Goal: Task Accomplishment & Management: Use online tool/utility

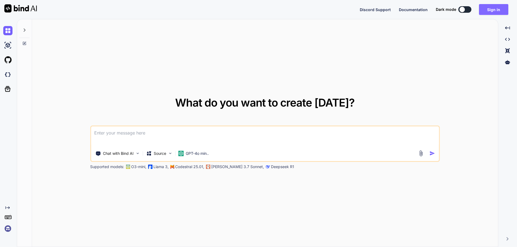
click at [491, 11] on button "Sign in" at bounding box center [493, 9] width 29 height 11
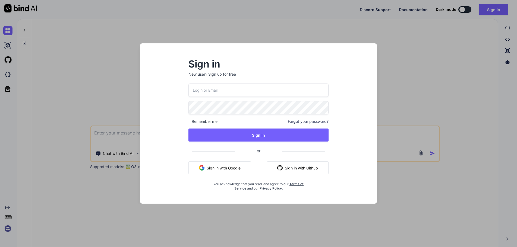
type input "[EMAIL_ADDRESS][DOMAIN_NAME]"
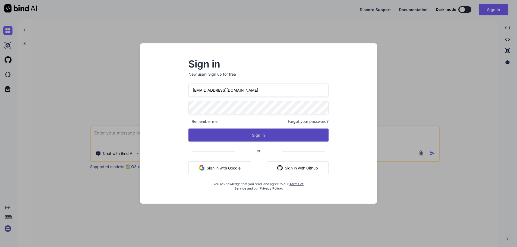
click at [267, 135] on button "Sign In" at bounding box center [258, 135] width 140 height 13
click at [255, 134] on button "Sign In" at bounding box center [258, 135] width 140 height 13
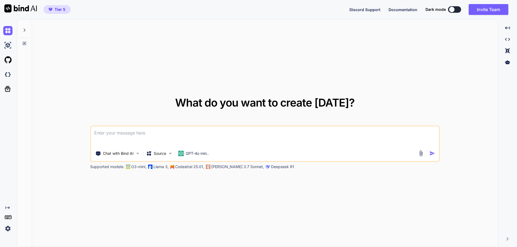
click at [372, 60] on div "What do you want to create [DATE]? Chat with Bind AI Source GPT-4o min.. Suppor…" at bounding box center [265, 133] width 466 height 228
type textarea "x"
click at [5, 229] on img at bounding box center [7, 228] width 9 height 9
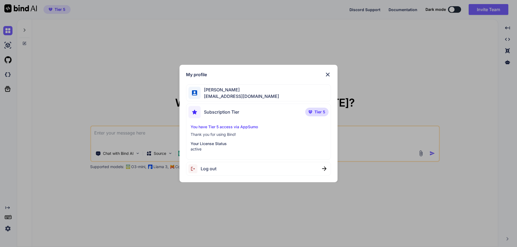
click at [220, 127] on p "You have Tier 5 access via AppSumo" at bounding box center [259, 126] width 136 height 5
click at [227, 127] on p "You have Tier 5 access via AppSumo" at bounding box center [259, 126] width 136 height 5
click at [211, 138] on div "You have Tier 5 access via AppSumo Thank you for using Bind! Your License Statu…" at bounding box center [258, 138] width 140 height 28
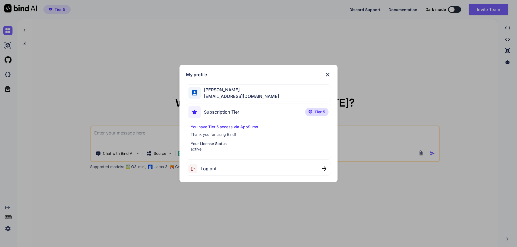
click at [328, 74] on img at bounding box center [327, 74] width 7 height 7
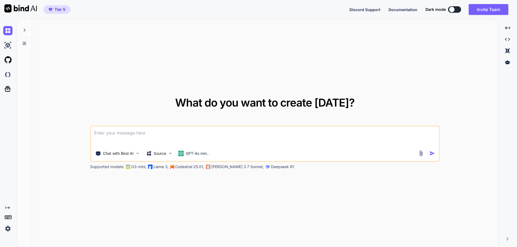
click at [10, 227] on img at bounding box center [7, 228] width 9 height 9
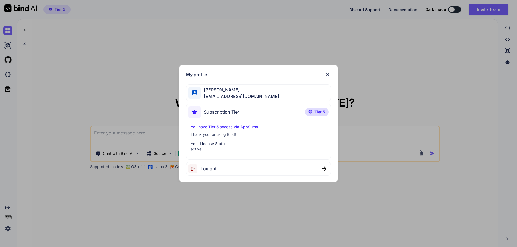
click at [329, 75] on img at bounding box center [327, 74] width 7 height 7
